Goal: Register for event/course

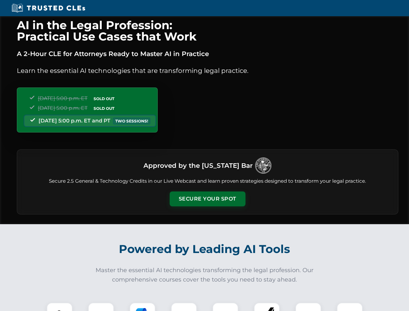
click at [207, 199] on button "Secure Your Spot" at bounding box center [208, 198] width 76 height 15
click at [60, 307] on img at bounding box center [59, 315] width 19 height 19
